Goal: Find specific page/section: Find specific page/section

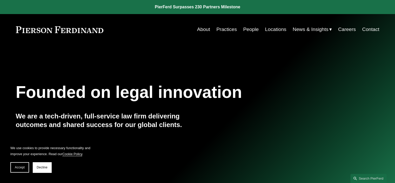
click at [276, 29] on link "Locations" at bounding box center [275, 29] width 21 height 10
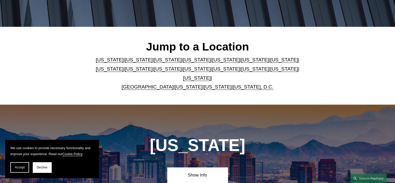
scroll to position [128, 0]
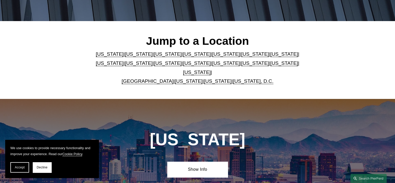
click at [183, 63] on link "[US_STATE]" at bounding box center [197, 62] width 28 height 5
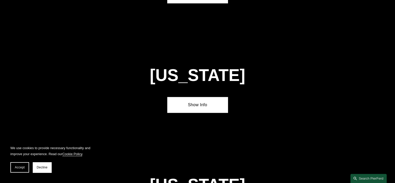
scroll to position [1316, 0]
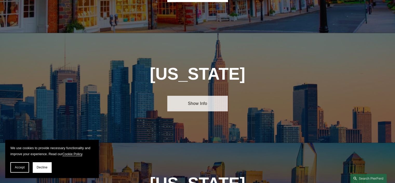
click at [197, 96] on link "Show Info" at bounding box center [197, 104] width 60 height 16
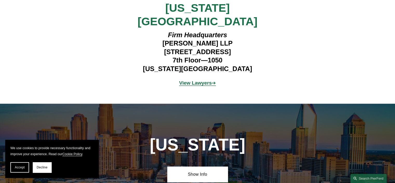
scroll to position [1472, 0]
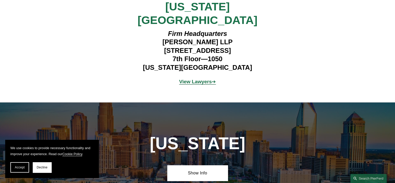
click at [196, 79] on strong "View Lawyers" at bounding box center [195, 81] width 33 height 5
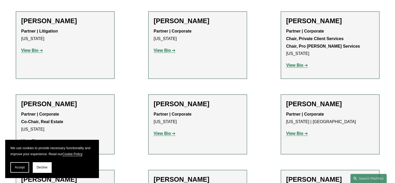
scroll to position [1620, 0]
